Goal: Transaction & Acquisition: Download file/media

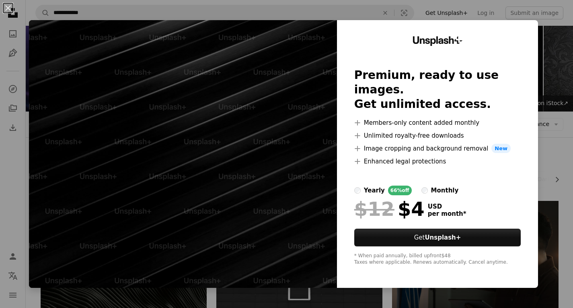
scroll to position [1758, 0]
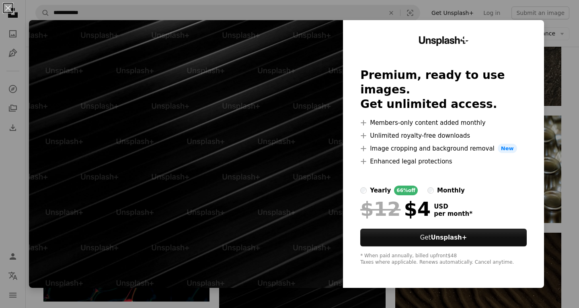
click at [216, 49] on img at bounding box center [186, 154] width 314 height 268
click at [554, 41] on div "An X shape Unsplash+ Premium, ready to use images. Get unlimited access. A plus…" at bounding box center [289, 154] width 579 height 308
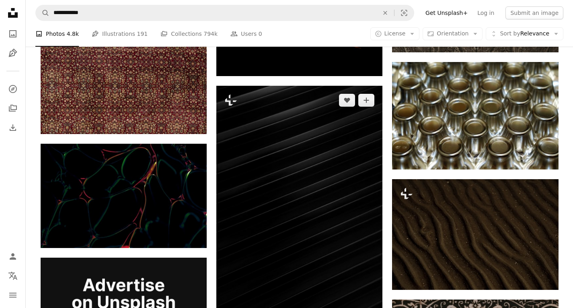
scroll to position [1852, 0]
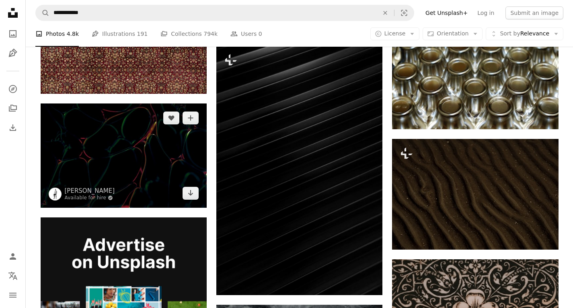
click at [167, 103] on img at bounding box center [124, 155] width 166 height 104
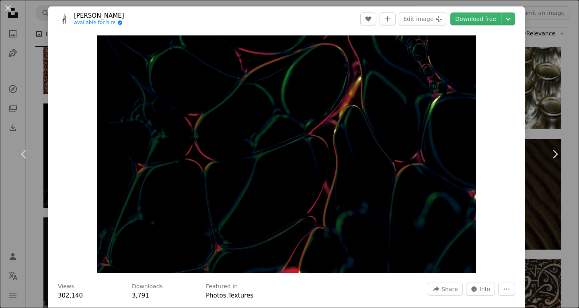
click at [554, 40] on div "An X shape Chevron left Chevron right [PERSON_NAME] Available for hire A checkm…" at bounding box center [289, 154] width 579 height 308
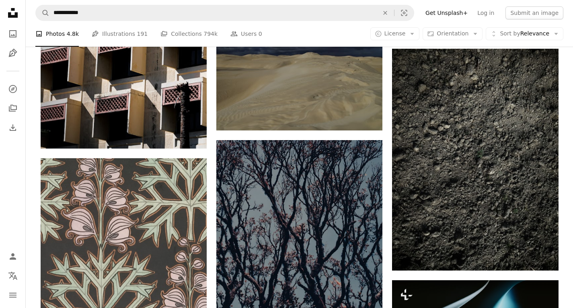
scroll to position [2429, 0]
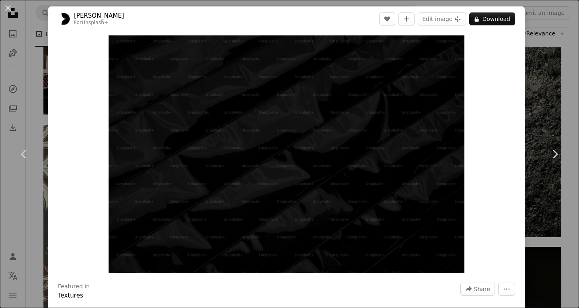
click at [533, 80] on div "An X shape Chevron left Chevron right [PERSON_NAME] For Unsplash+ A heart A plu…" at bounding box center [289, 154] width 579 height 308
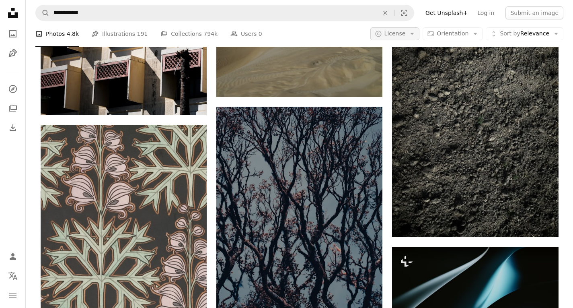
click at [414, 36] on button "A copyright icon © License Arrow down" at bounding box center [395, 33] width 49 height 13
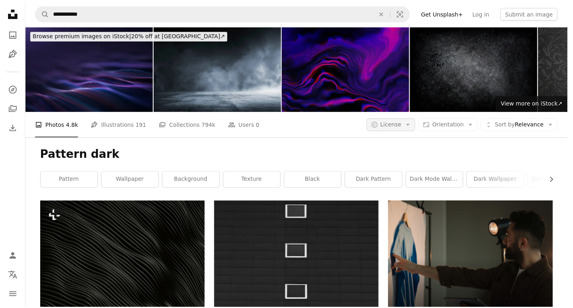
scroll to position [2429, 0]
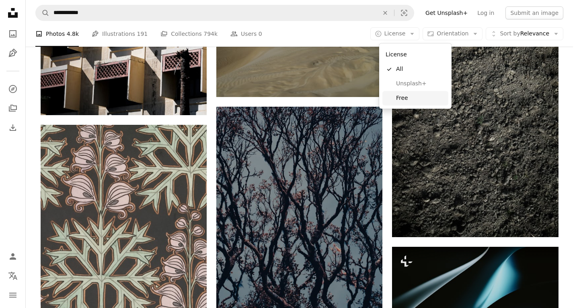
click at [409, 93] on link "Free" at bounding box center [416, 98] width 66 height 14
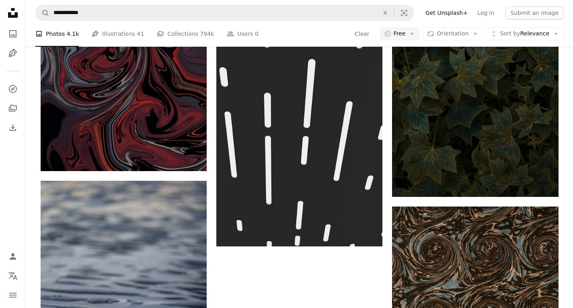
scroll to position [322, 0]
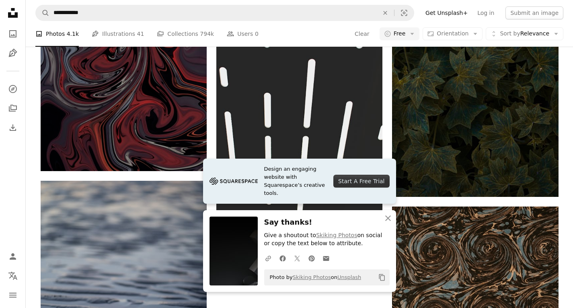
scroll to position [603, 0]
click at [390, 218] on icon "An X shape" at bounding box center [388, 218] width 10 height 10
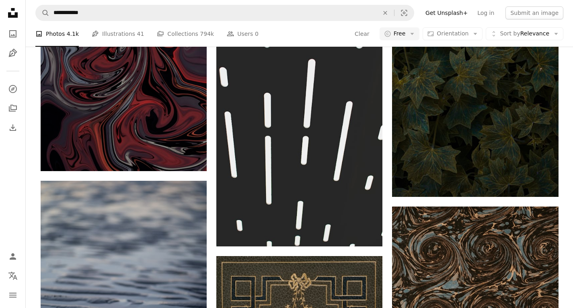
scroll to position [4211, 0]
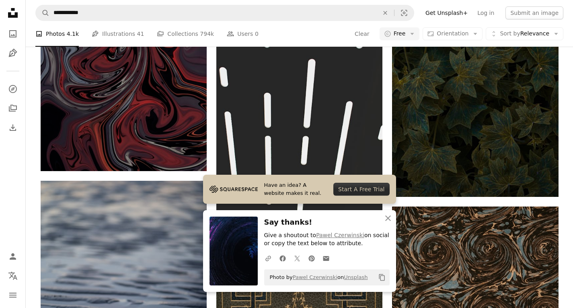
scroll to position [4412, 0]
click at [389, 216] on icon "An X shape" at bounding box center [388, 218] width 10 height 10
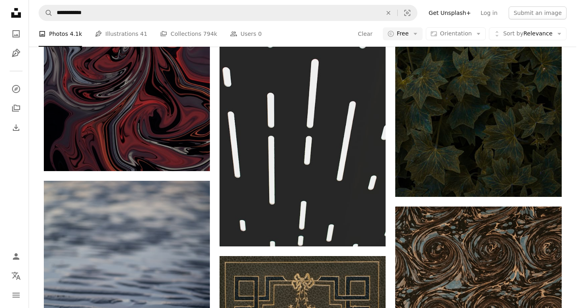
scroll to position [5311, 0]
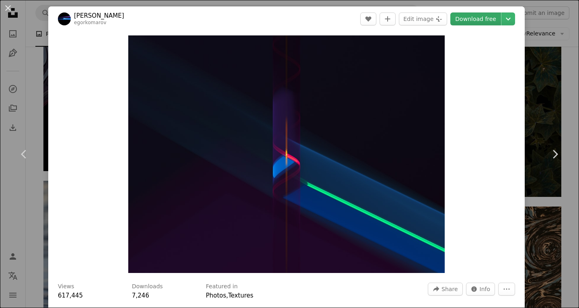
click at [461, 21] on link "Download free" at bounding box center [476, 18] width 51 height 13
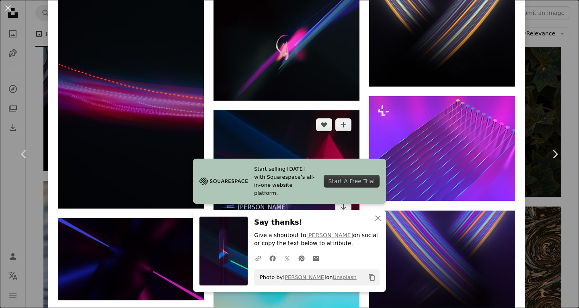
scroll to position [551, 0]
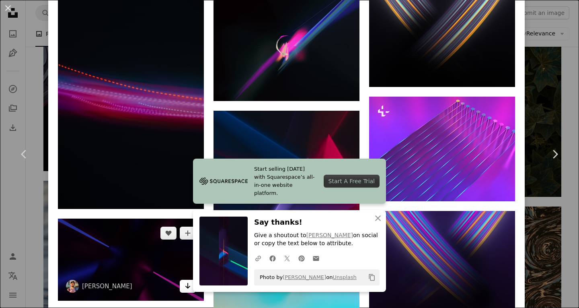
click at [183, 280] on link "Arrow pointing down" at bounding box center [188, 286] width 16 height 13
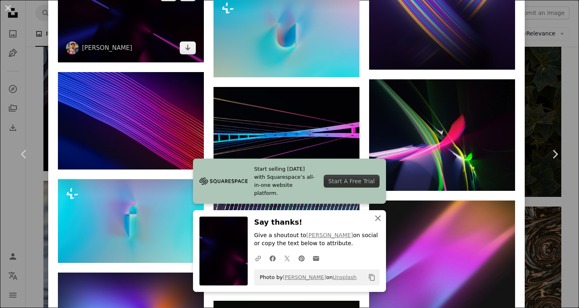
scroll to position [926, 0]
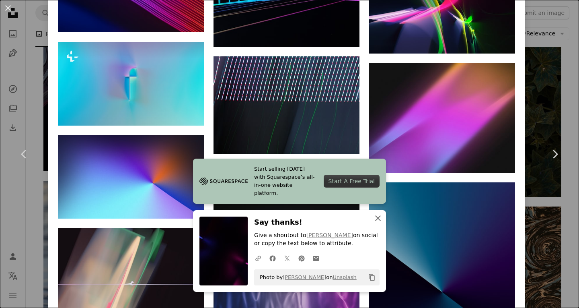
click at [375, 219] on icon "An X shape" at bounding box center [378, 218] width 10 height 10
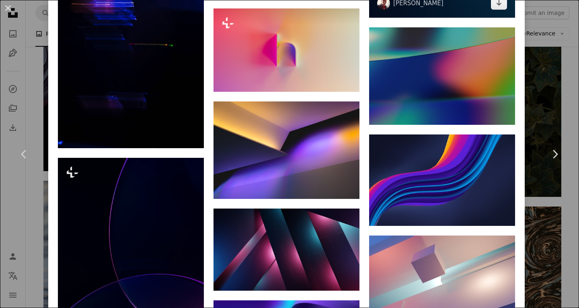
scroll to position [1328, 0]
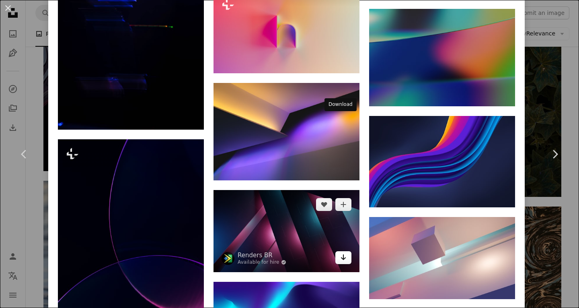
click at [342, 252] on icon "Arrow pointing down" at bounding box center [343, 257] width 6 height 10
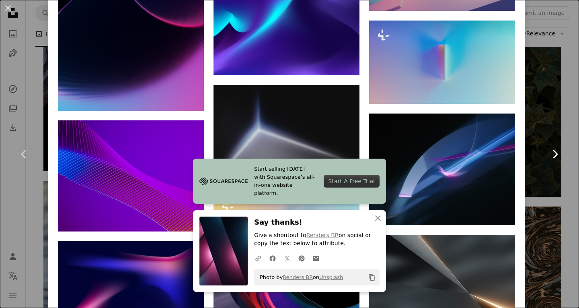
scroll to position [1624, 0]
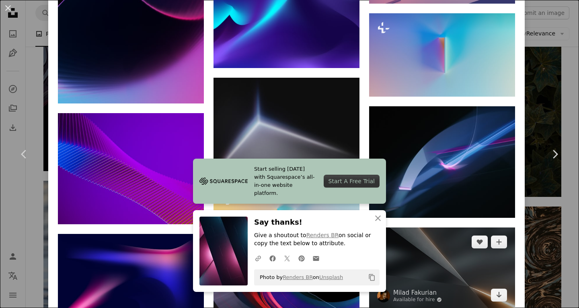
click at [375, 227] on img at bounding box center [442, 268] width 146 height 82
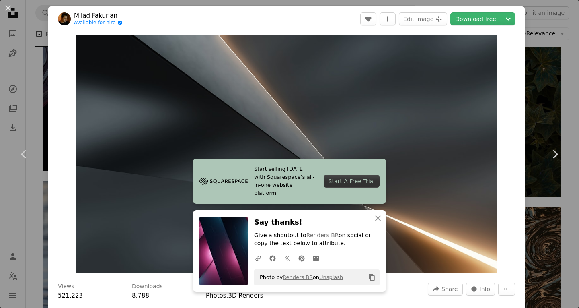
click at [556, 58] on div "An X shape Chevron left Chevron right Start selling [DATE] with Squarespace’s a…" at bounding box center [289, 154] width 579 height 308
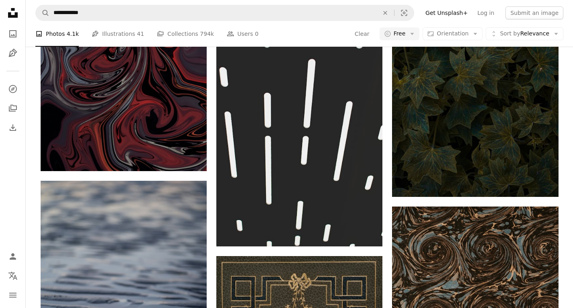
scroll to position [7362, 0]
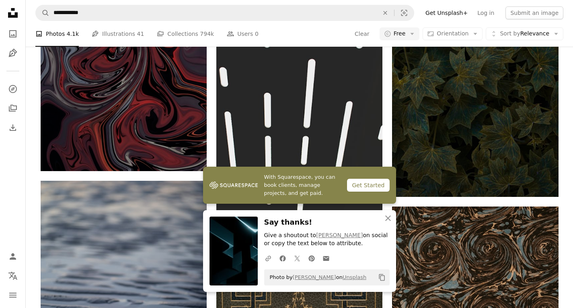
scroll to position [7483, 0]
click at [388, 217] on icon "An X shape" at bounding box center [388, 218] width 10 height 10
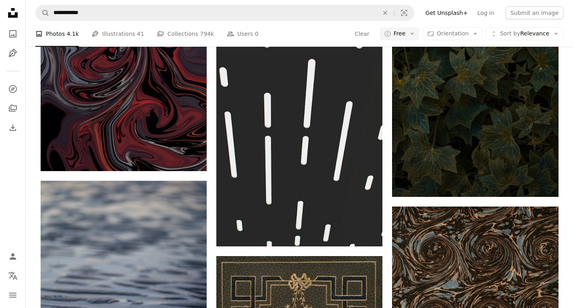
scroll to position [10889, 0]
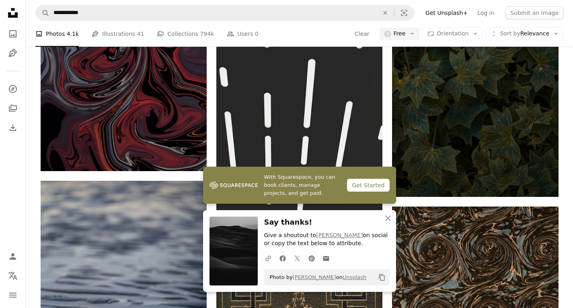
scroll to position [11144, 0]
click at [391, 219] on icon "An X shape" at bounding box center [388, 218] width 10 height 10
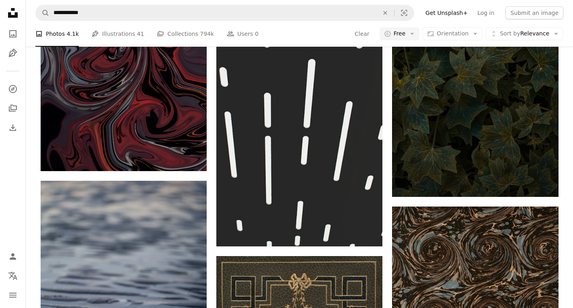
scroll to position [12633, 0]
